Goal: Navigation & Orientation: Go to known website

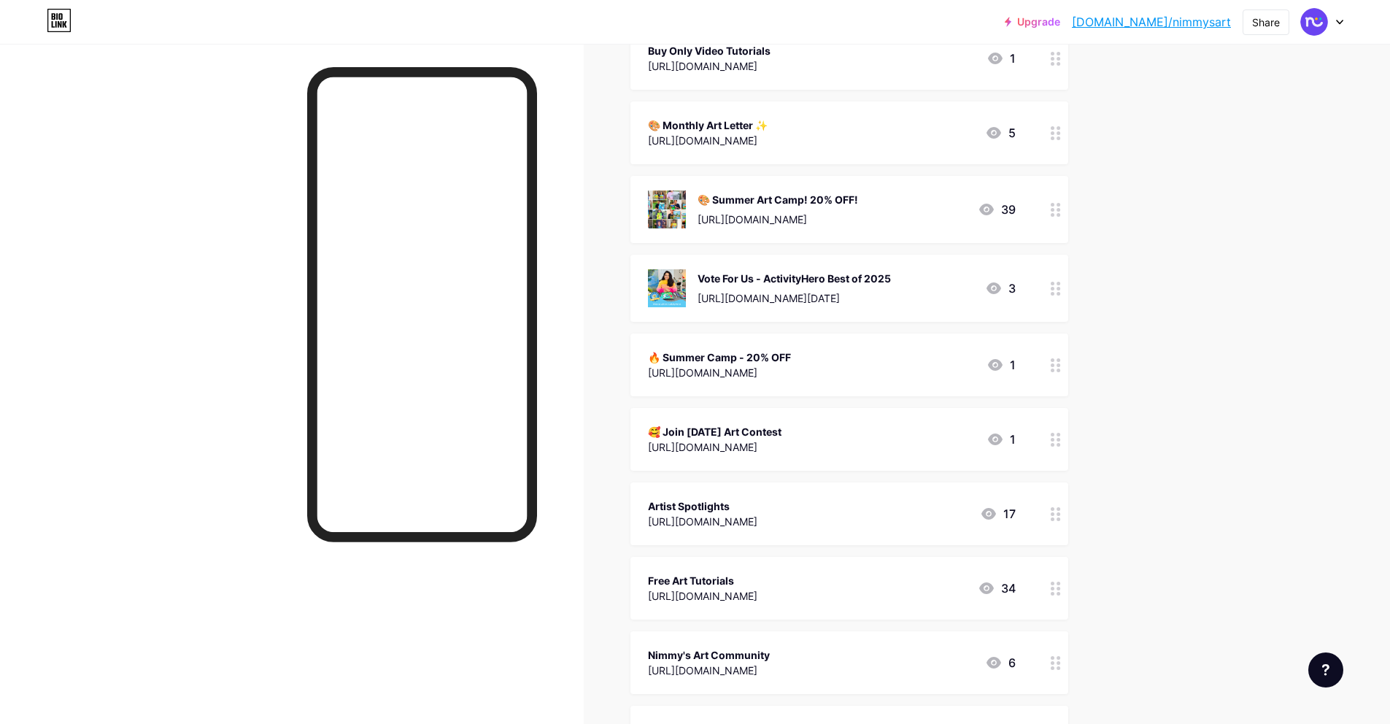
scroll to position [537, 0]
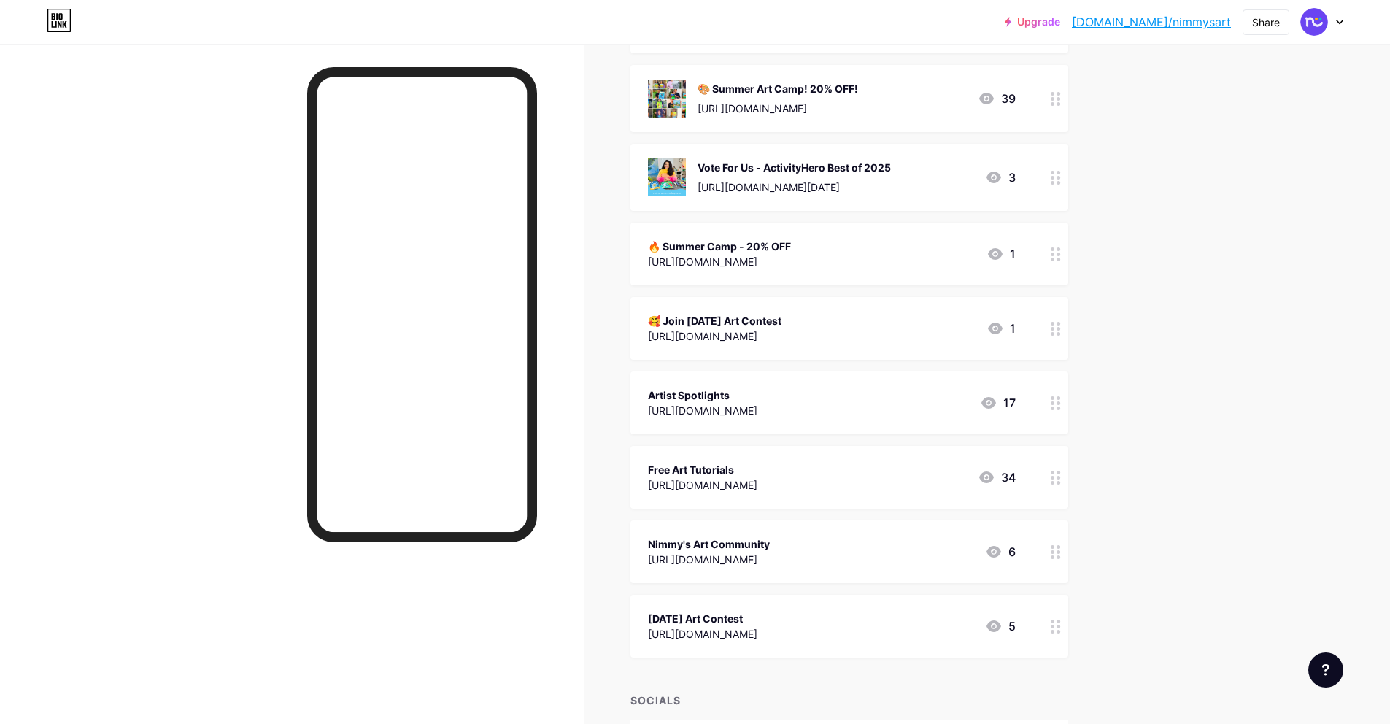
drag, startPoint x: 744, startPoint y: 412, endPoint x: 748, endPoint y: 284, distance: 128.5
click at [746, 274] on span "Join Live Art Classes [URL][DOMAIN_NAME] 53 Book a FREE Trial Class [URL][DOMAI…" at bounding box center [849, 175] width 438 height 964
click at [1108, 401] on div "Links Posts Design Subscribers Stats Settings + ADD LINK + ADD EMBED + Add head…" at bounding box center [564, 233] width 1129 height 1452
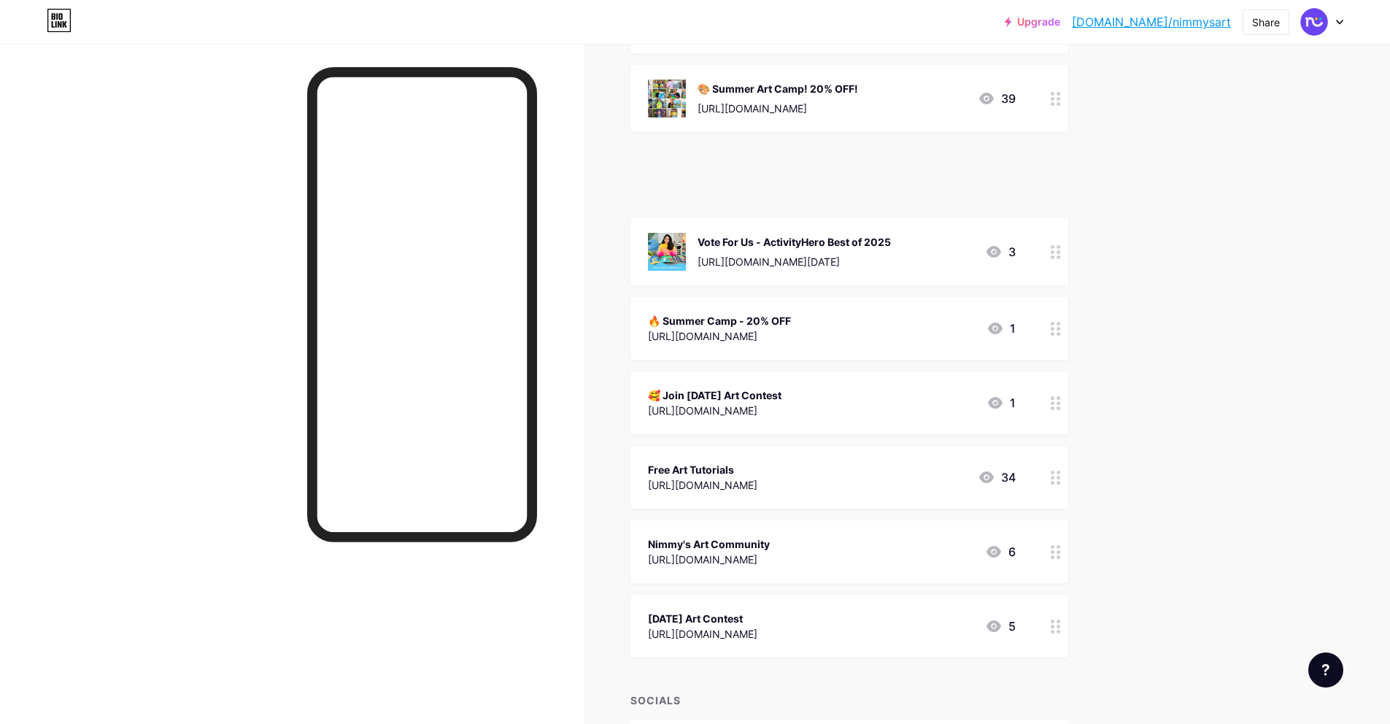
scroll to position [58, 0]
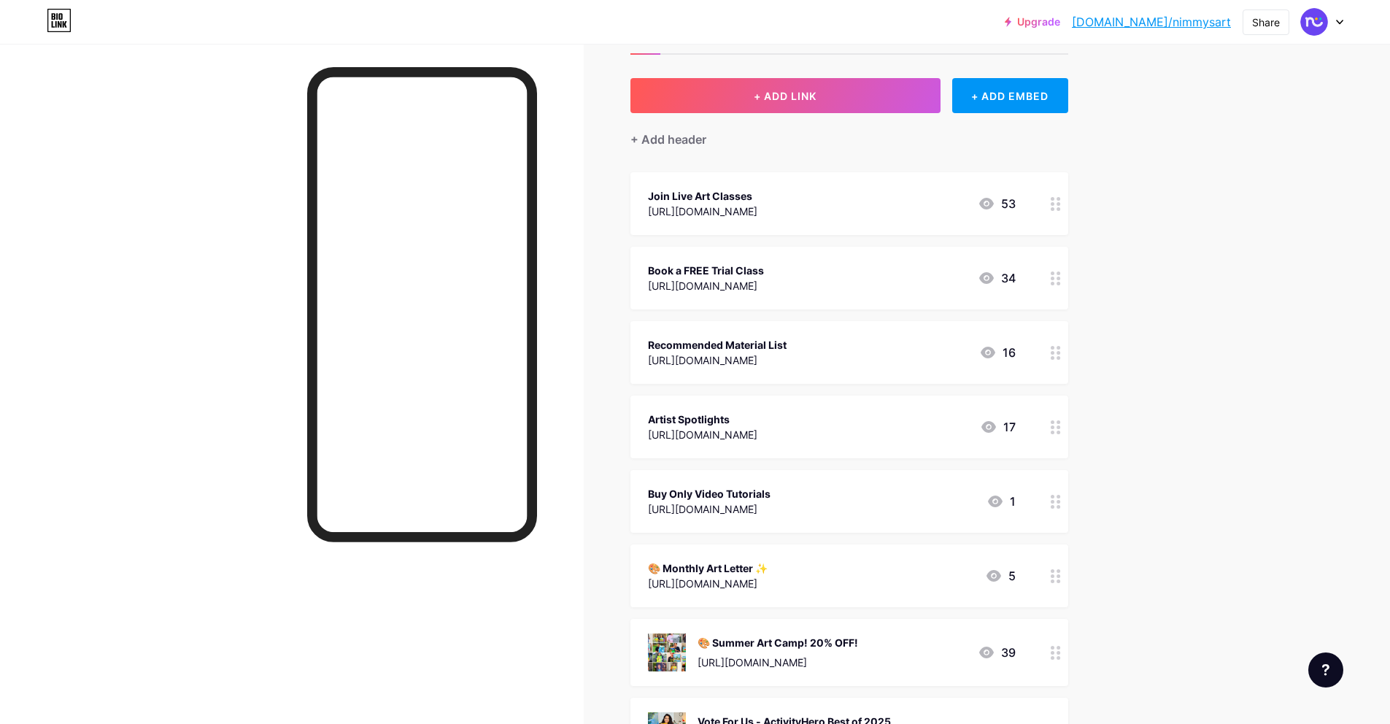
click at [1183, 413] on div "Upgrade [DOMAIN_NAME]/nimmys... [DOMAIN_NAME]/nimmysart Share Switch accounts N…" at bounding box center [695, 689] width 1390 height 1495
click at [1163, 373] on div "Upgrade [DOMAIN_NAME]/nimmys... [DOMAIN_NAME]/nimmysart Share Switch accounts N…" at bounding box center [695, 689] width 1390 height 1495
click at [1181, 272] on div "Upgrade [DOMAIN_NAME]/nimmys... [DOMAIN_NAME]/nimmysart Share Switch accounts N…" at bounding box center [695, 689] width 1390 height 1495
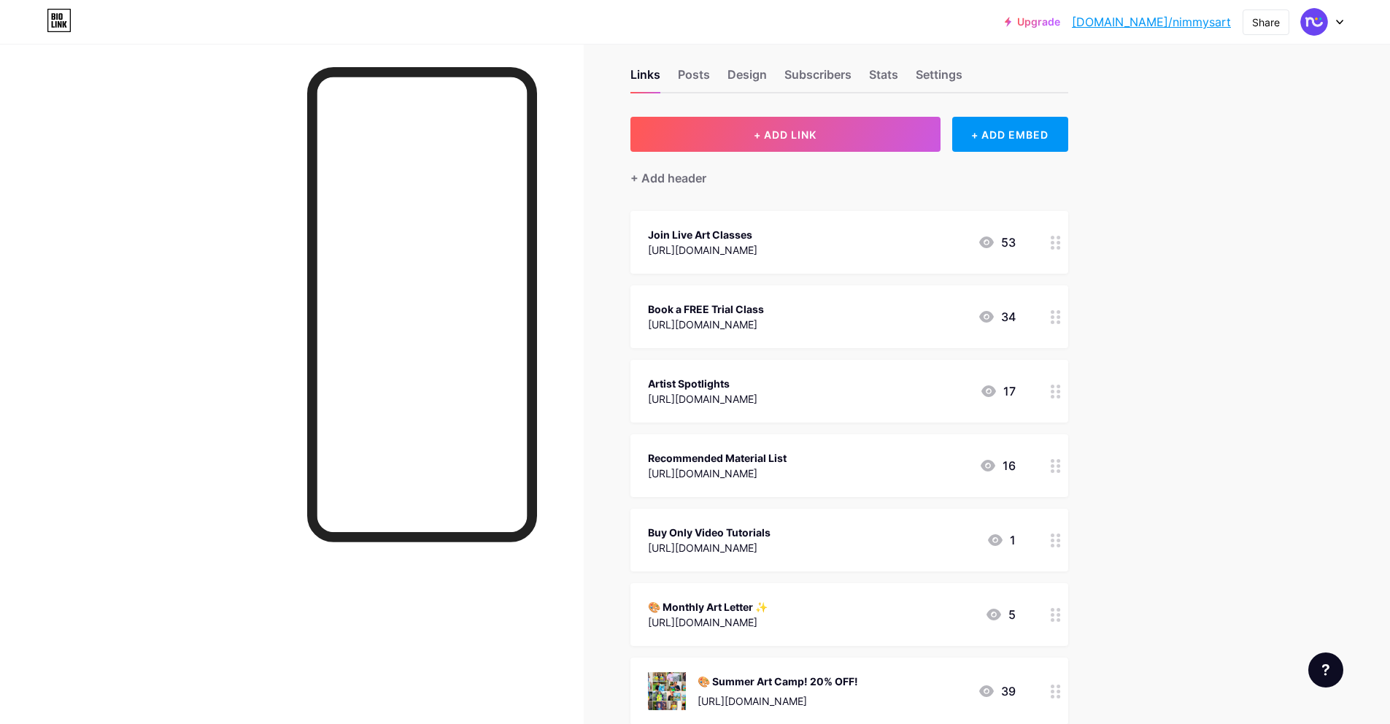
scroll to position [28, 0]
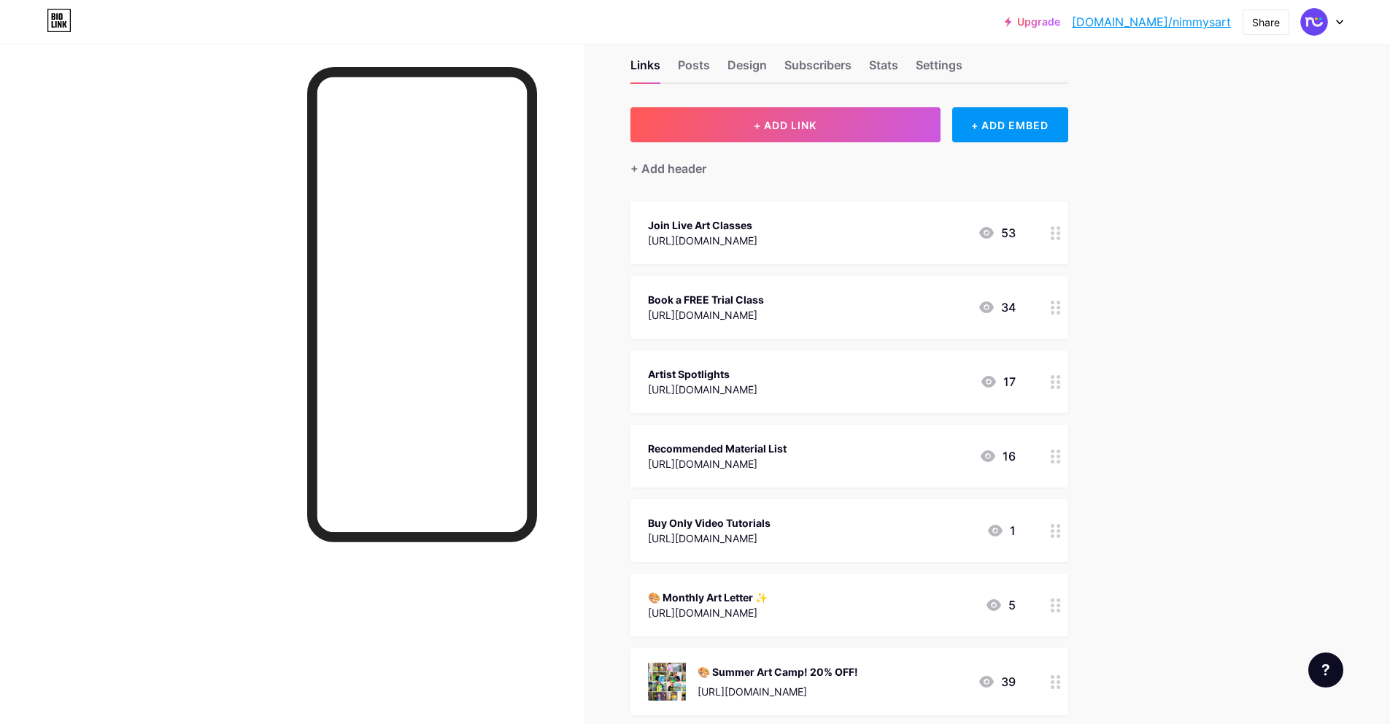
click at [1340, 20] on icon at bounding box center [1339, 22] width 7 height 5
click at [1161, 25] on link "[DOMAIN_NAME]/nimmysart" at bounding box center [1151, 22] width 159 height 18
